Goal: Task Accomplishment & Management: Complete application form

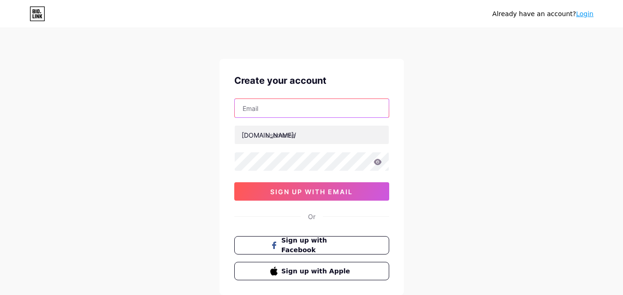
click at [293, 107] on input "text" at bounding box center [312, 108] width 154 height 18
type input "[EMAIL_ADDRESS][DOMAIN_NAME]"
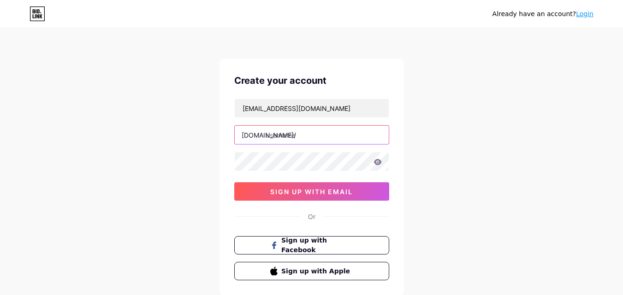
click at [299, 137] on input "text" at bounding box center [312, 135] width 154 height 18
click at [323, 136] on input "text" at bounding box center [312, 135] width 154 height 18
paste input "gtasanandreasapp"
type input "gtasanandreasapp"
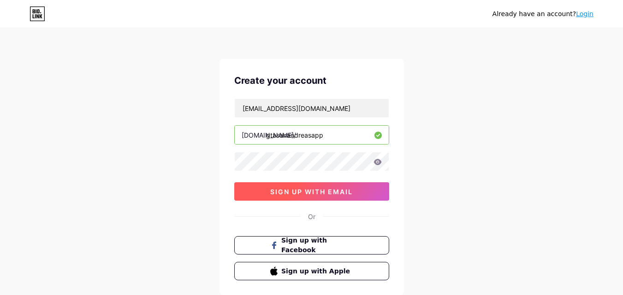
click at [353, 194] on span "sign up with email" at bounding box center [311, 192] width 83 height 8
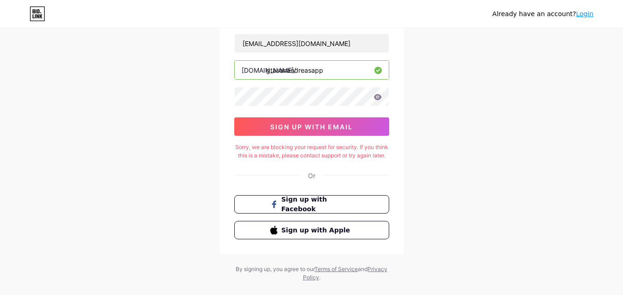
scroll to position [43, 0]
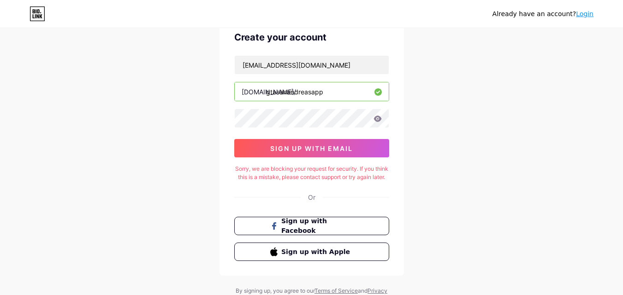
click at [590, 10] on link "Login" at bounding box center [585, 13] width 18 height 7
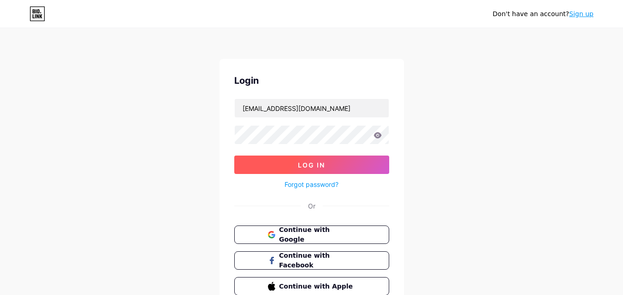
click at [372, 167] on button "Log In" at bounding box center [311, 165] width 155 height 18
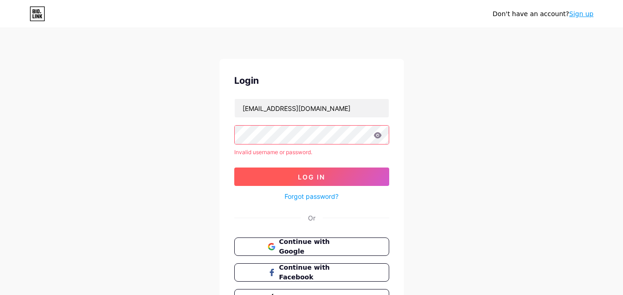
click at [335, 174] on button "Log In" at bounding box center [311, 177] width 155 height 18
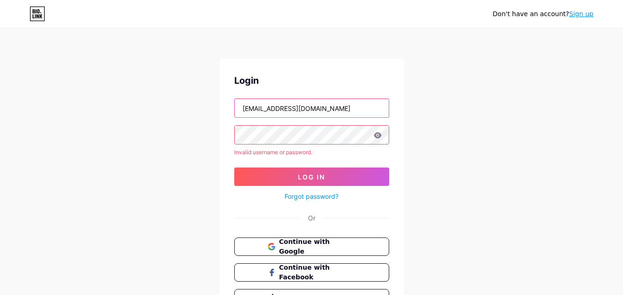
click at [340, 106] on input "[EMAIL_ADDRESS][DOMAIN_NAME]" at bounding box center [312, 108] width 154 height 18
type input "s"
click at [257, 111] on input "text" at bounding box center [312, 108] width 154 height 18
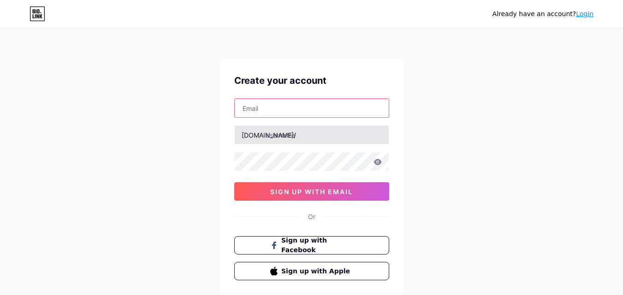
type input "[EMAIL_ADDRESS][DOMAIN_NAME]"
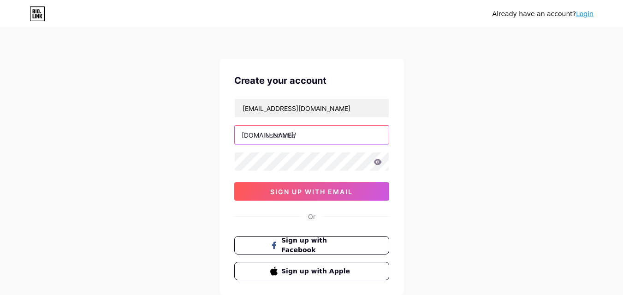
click at [289, 138] on input "text" at bounding box center [312, 135] width 154 height 18
paste input "gtasanandreasapp"
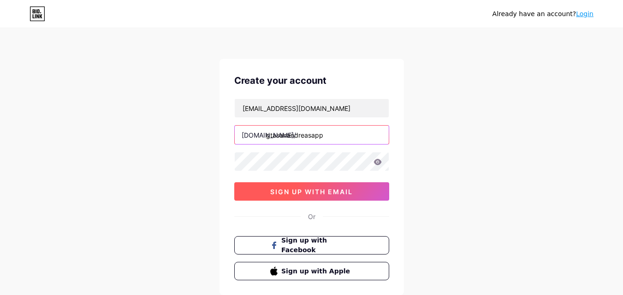
type input "gtasanandreasapp"
click at [302, 198] on button "sign up with email" at bounding box center [311, 192] width 155 height 18
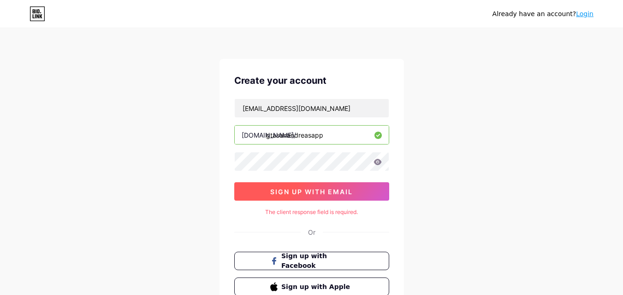
click at [318, 193] on span "sign up with email" at bounding box center [311, 192] width 83 height 8
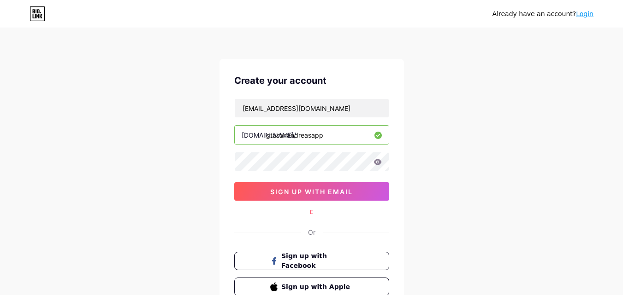
click at [308, 213] on div "E" at bounding box center [311, 212] width 155 height 8
click at [310, 213] on div "E" at bounding box center [311, 212] width 155 height 8
click at [308, 233] on div "Or" at bounding box center [311, 233] width 7 height 10
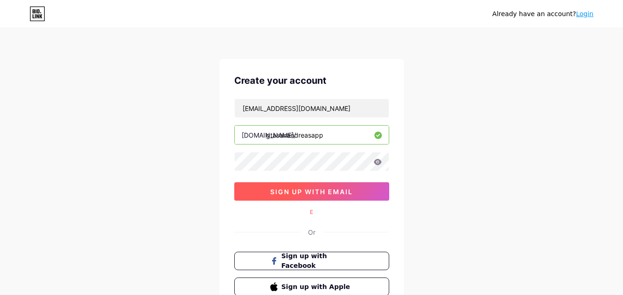
click at [327, 188] on span "sign up with email" at bounding box center [311, 192] width 83 height 8
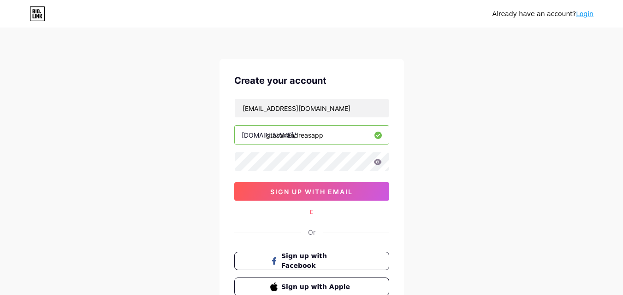
click at [585, 14] on link "Login" at bounding box center [585, 13] width 18 height 7
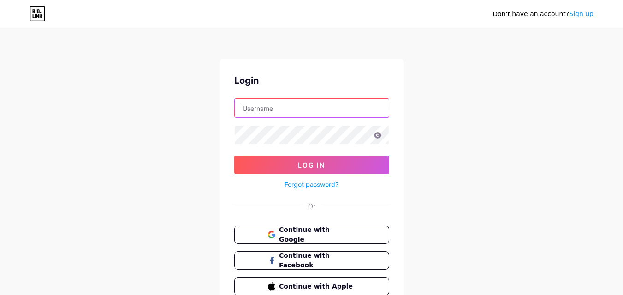
type input "[EMAIL_ADDRESS][DOMAIN_NAME]"
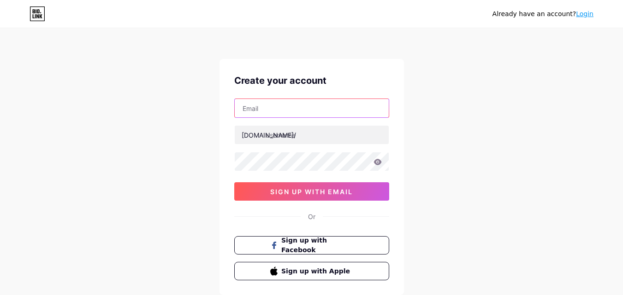
click at [329, 102] on input "text" at bounding box center [312, 108] width 154 height 18
type input "[EMAIL_ADDRESS][DOMAIN_NAME]"
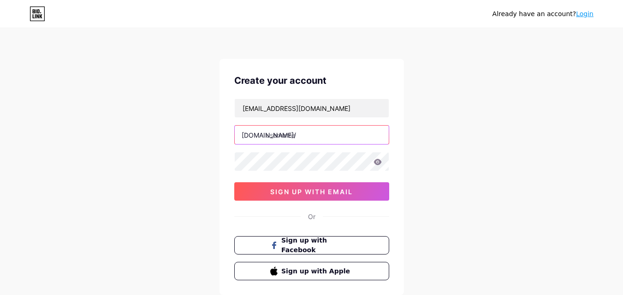
click at [345, 132] on input "text" at bounding box center [312, 135] width 154 height 18
paste input "gtasanandreasapp"
type input "gtasanandreasapp"
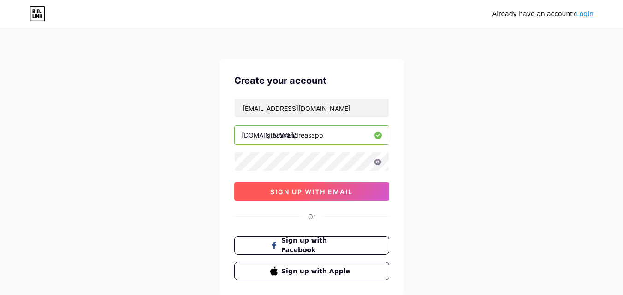
click at [351, 186] on button "sign up with email" at bounding box center [311, 192] width 155 height 18
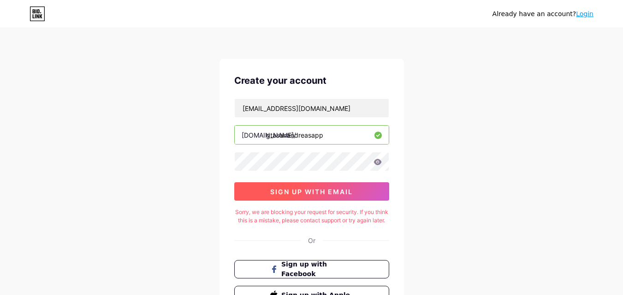
scroll to position [46, 0]
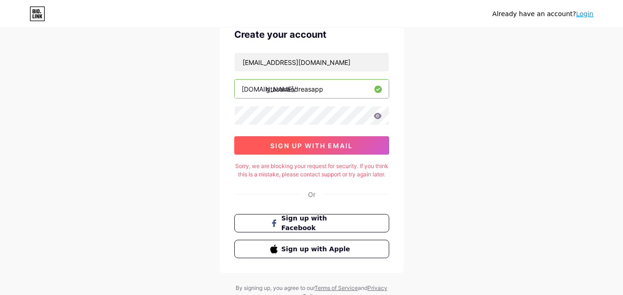
click at [330, 146] on span "sign up with email" at bounding box center [311, 146] width 83 height 8
click at [313, 99] on div "shehzadblogger123@gmail.com bio.link/ gtasanandreasapp 03AFcWeA6hf6ZWiIU5F5kDiv…" at bounding box center [311, 104] width 155 height 102
click at [343, 148] on span "sign up with email" at bounding box center [311, 146] width 83 height 8
click at [585, 15] on link "Login" at bounding box center [585, 13] width 18 height 7
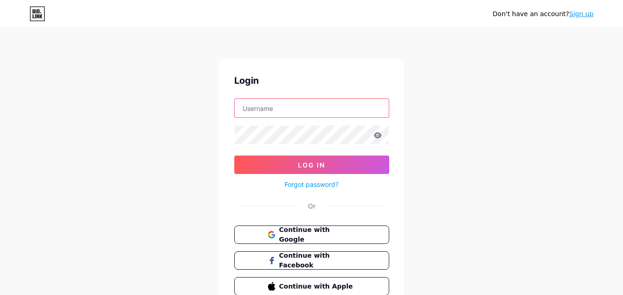
type input "[EMAIL_ADDRESS][DOMAIN_NAME]"
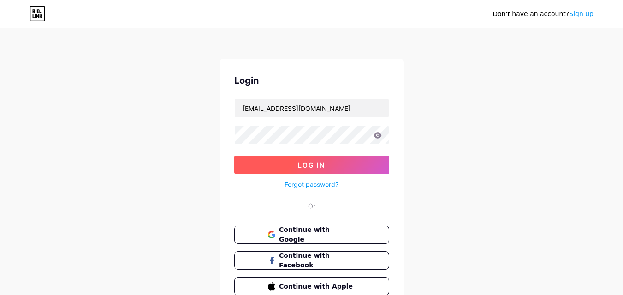
click at [305, 162] on span "Log In" at bounding box center [311, 165] width 27 height 8
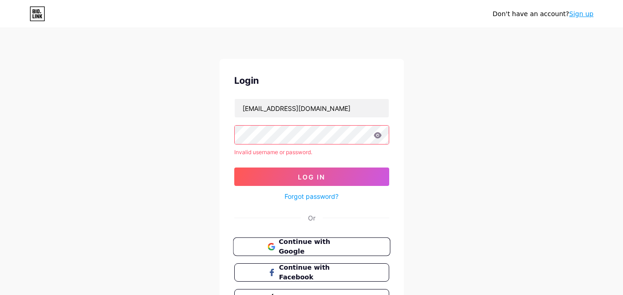
click at [315, 251] on span "Continue with Google" at bounding box center [316, 247] width 77 height 20
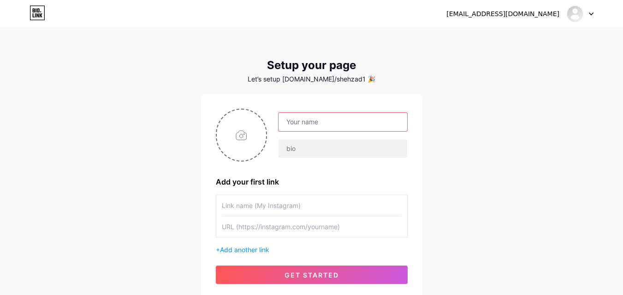
click at [336, 131] on input "text" at bounding box center [342, 122] width 128 height 18
click at [474, 183] on div "shehzadblogger123@gmail.com Dashboard Logout Setup your page Let’s setup bio.li…" at bounding box center [311, 164] width 623 height 329
click at [346, 129] on input "text" at bounding box center [342, 122] width 128 height 18
paste input "Grand Theft Auto"
type input "Grand Theft Auto"
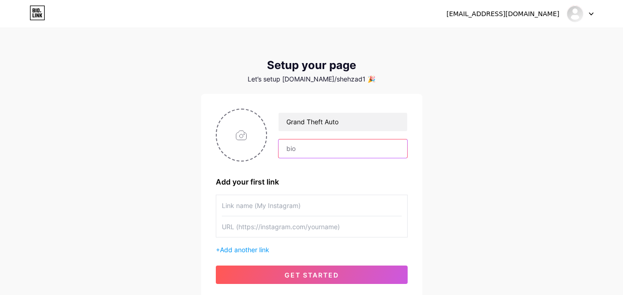
click at [343, 144] on input "text" at bounding box center [342, 149] width 128 height 18
click at [371, 143] on input "text" at bounding box center [342, 149] width 128 height 18
paste input "https://gtasanandreasapp.com/"
click at [320, 211] on input "text" at bounding box center [312, 205] width 180 height 21
click at [295, 202] on input "text" at bounding box center [312, 205] width 180 height 21
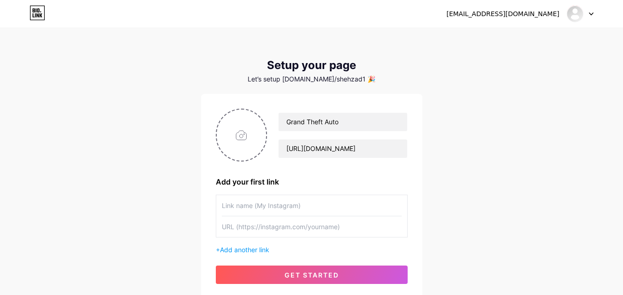
click at [278, 225] on input "text" at bounding box center [312, 227] width 180 height 21
click at [298, 207] on input "text" at bounding box center [312, 205] width 180 height 21
click at [360, 204] on input "text" at bounding box center [312, 205] width 180 height 21
click at [390, 144] on input "https://gtasanandreasapp.com/" at bounding box center [342, 149] width 128 height 18
type input "h"
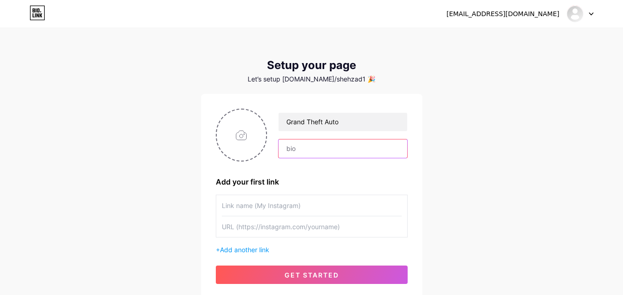
drag, startPoint x: 377, startPoint y: 141, endPoint x: 371, endPoint y: 146, distance: 7.5
click at [375, 142] on input "text" at bounding box center [342, 149] width 128 height 18
click at [342, 147] on input "text" at bounding box center [342, 149] width 128 height 18
paste input "Grand Theft Auto: San Andreas mod app is an action game developed by Rockstar G…"
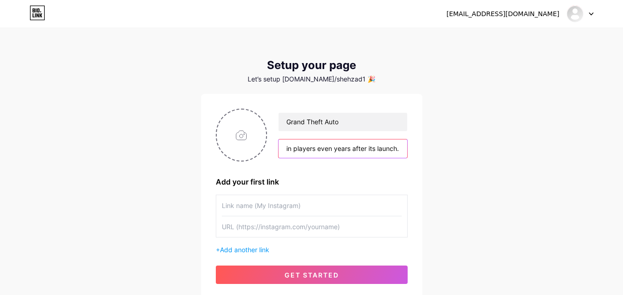
click at [280, 146] on input "Grand Theft Auto: San Andreas mod app is an action game developed by Rockstar G…" at bounding box center [342, 149] width 128 height 18
drag, startPoint x: 334, startPoint y: 153, endPoint x: 312, endPoint y: 151, distance: 22.7
click at [312, 151] on input "Grand Theft Auto: San Andreas mod app is an action game developed by Rockstar G…" at bounding box center [342, 149] width 128 height 18
type input "Grand Theft Auto: San Andreas mod app is an action game developed by Rockstar G…"
click at [265, 146] on input "file" at bounding box center [242, 135] width 50 height 51
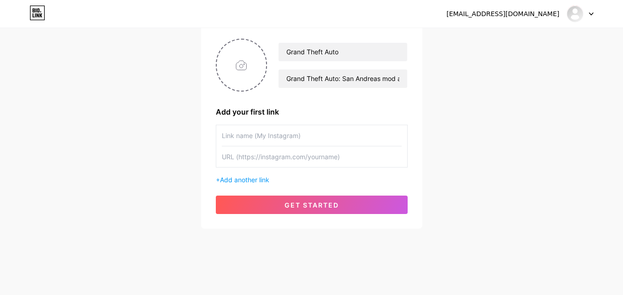
scroll to position [24, 0]
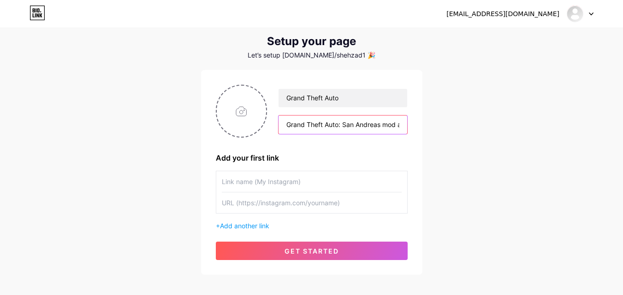
click at [403, 127] on input "Grand Theft Auto: San Andreas mod app is an action game developed by Rockstar G…" at bounding box center [342, 125] width 128 height 18
click at [406, 125] on input "Grand Theft Auto: San Andreas mod app is an action game developed by Rockstar G…" at bounding box center [342, 125] width 128 height 18
click at [460, 135] on div "shehzadblogger123@gmail.com Dashboard Logout Setup your page Let’s setup bio.li…" at bounding box center [311, 140] width 623 height 329
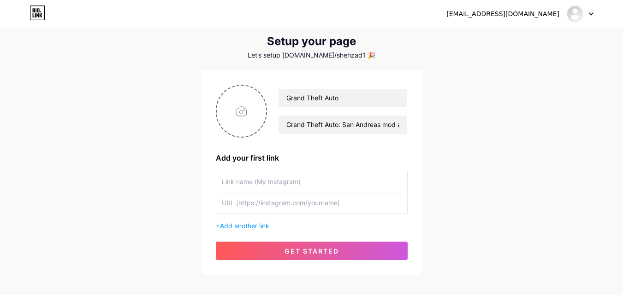
click at [298, 205] on input "text" at bounding box center [312, 203] width 180 height 21
click at [316, 198] on input "text" at bounding box center [312, 203] width 180 height 21
paste input "https://gtasanandreasapp.com/"
type input "https://gtasanandreasapp.com/"
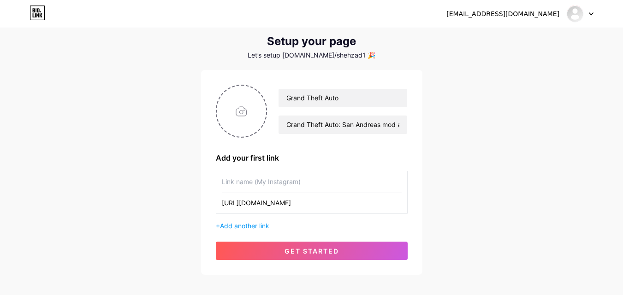
click at [338, 178] on input "text" at bounding box center [312, 181] width 180 height 21
click at [239, 124] on input "file" at bounding box center [242, 111] width 50 height 51
type input "C:\fakepath\Gta-san-andreas-300x300.webp"
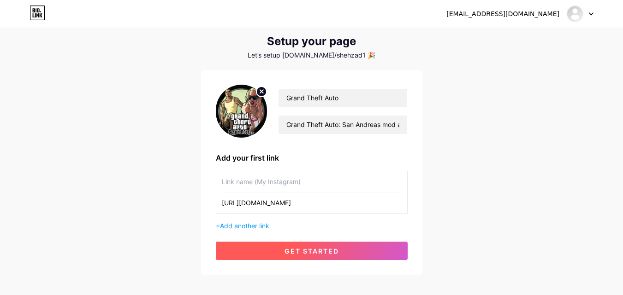
click at [299, 253] on span "get started" at bounding box center [311, 252] width 54 height 8
